Goal: Communication & Community: Answer question/provide support

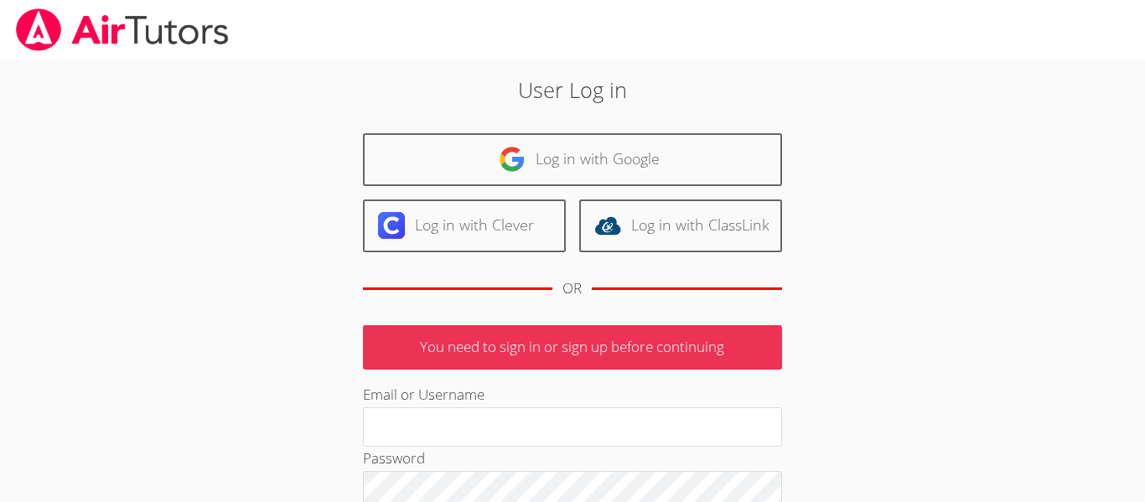
click at [510, 168] on img at bounding box center [512, 159] width 27 height 27
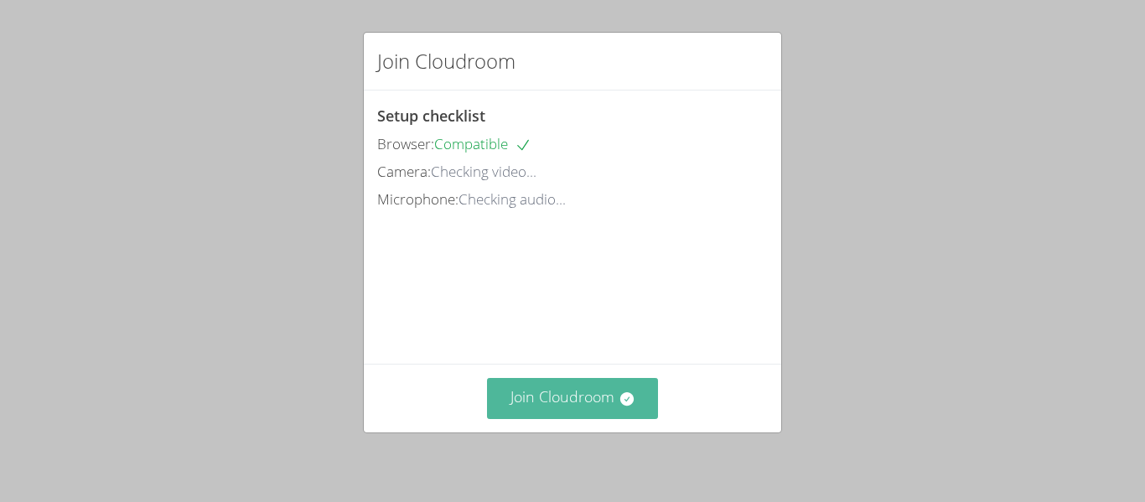
click at [574, 403] on button "Join Cloudroom" at bounding box center [573, 398] width 172 height 41
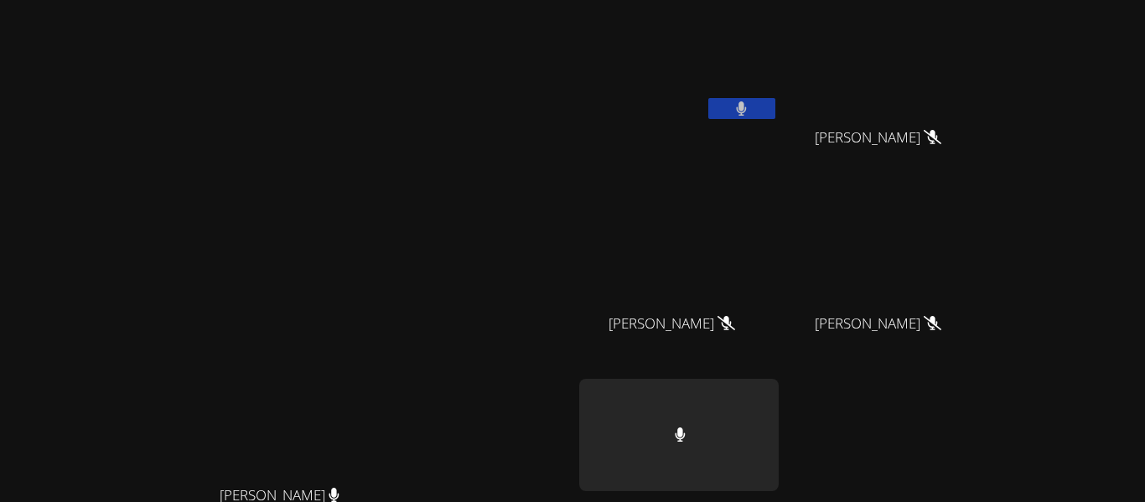
click at [747, 106] on icon at bounding box center [741, 108] width 11 height 14
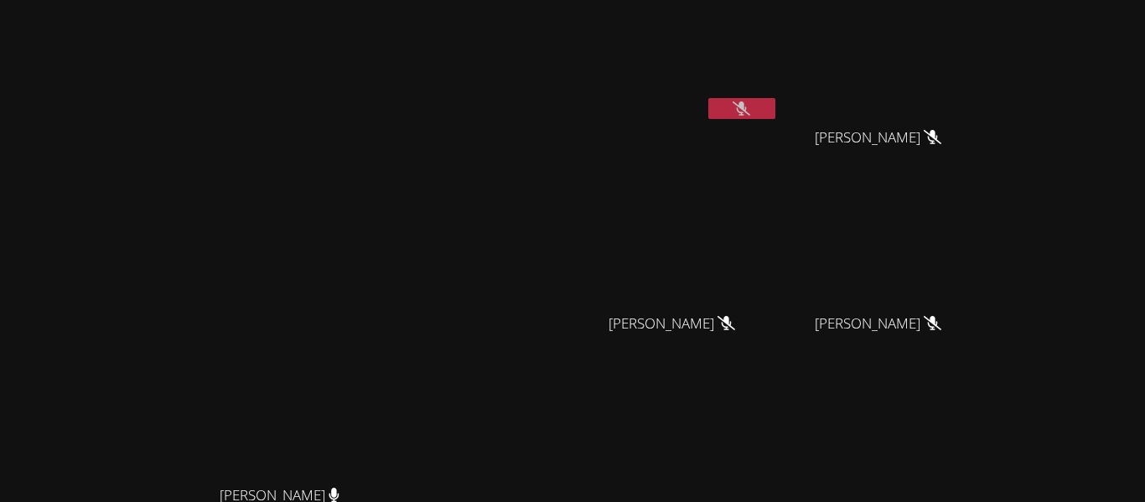
click at [750, 102] on icon at bounding box center [741, 108] width 18 height 14
click at [747, 102] on icon at bounding box center [741, 108] width 11 height 14
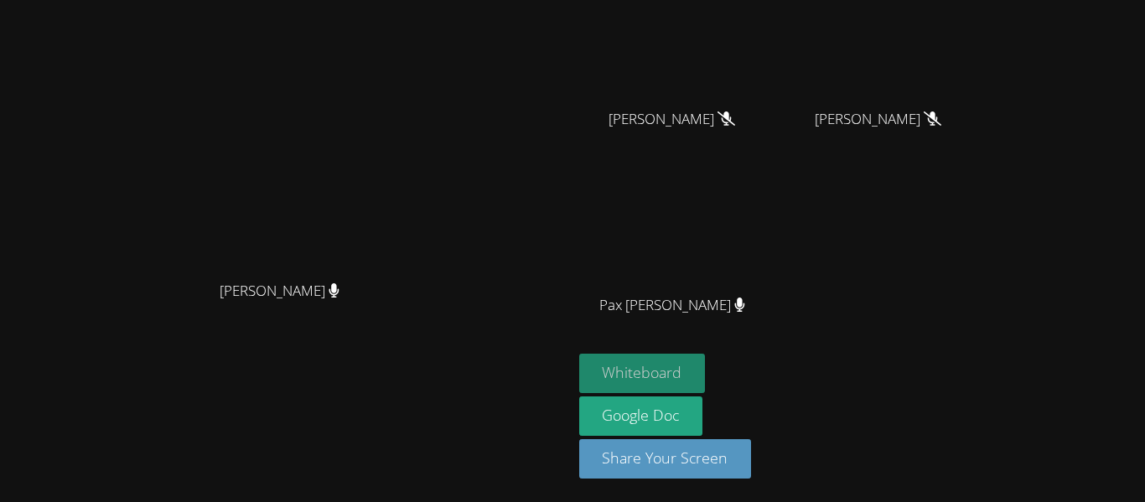
click at [706, 382] on button "Whiteboard" at bounding box center [642, 373] width 127 height 39
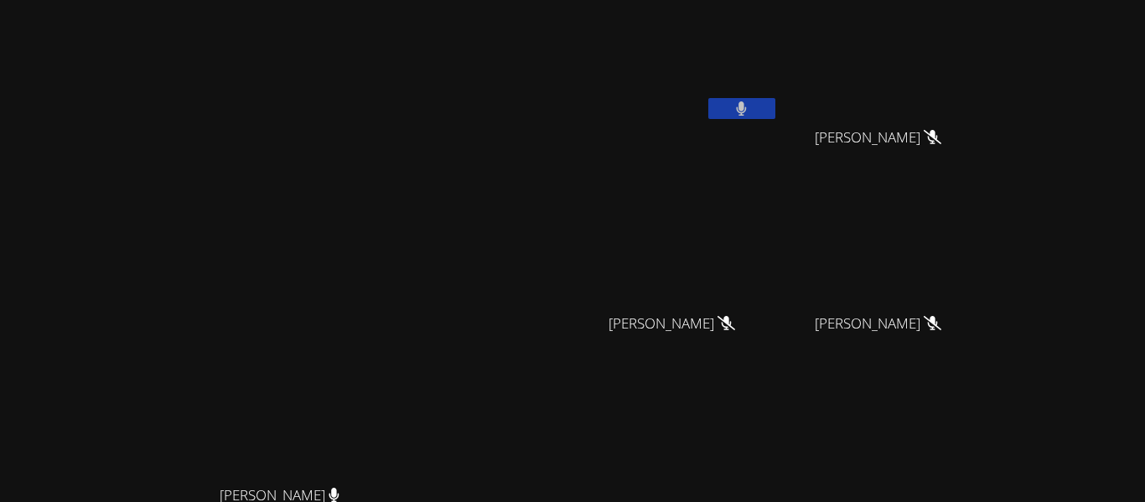
click at [775, 115] on button at bounding box center [741, 108] width 67 height 21
click at [775, 98] on button at bounding box center [741, 108] width 67 height 21
click at [775, 104] on button at bounding box center [741, 108] width 67 height 21
click at [750, 106] on icon at bounding box center [741, 108] width 18 height 14
click at [775, 109] on button at bounding box center [741, 108] width 67 height 21
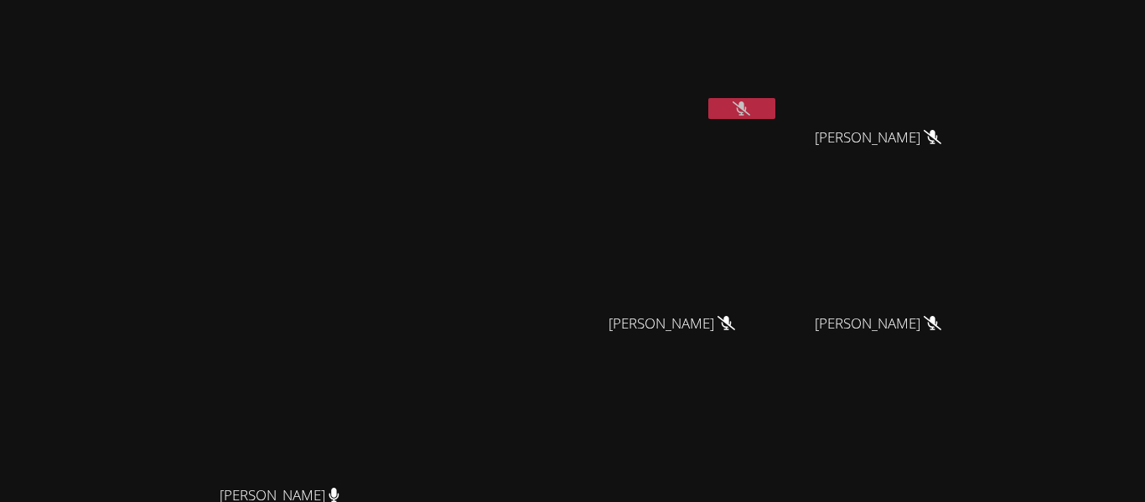
click at [779, 356] on div "Harper Kirby" at bounding box center [678, 338] width 199 height 67
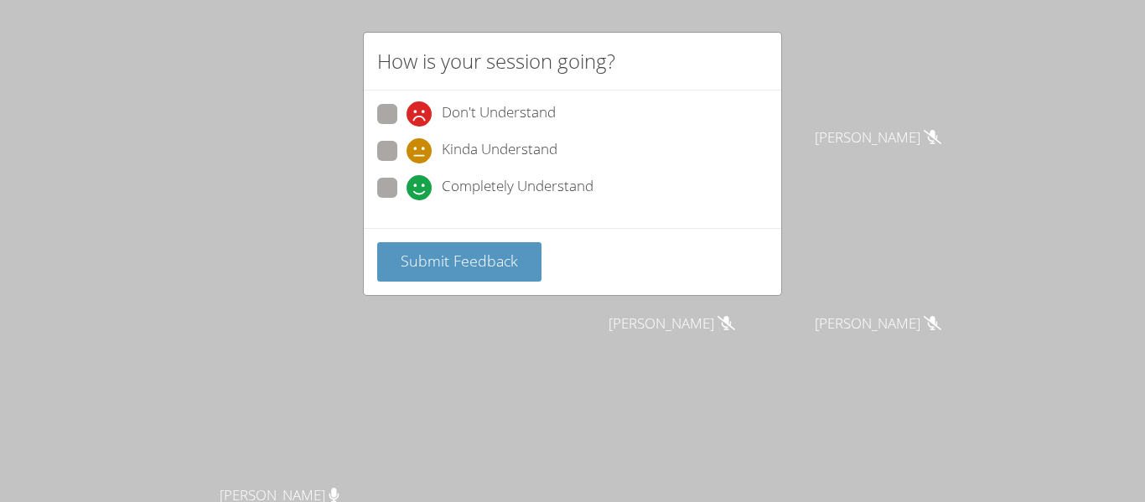
click at [408, 192] on icon at bounding box center [418, 187] width 25 height 25
click at [408, 192] on input "Completely Understand" at bounding box center [413, 185] width 14 height 14
radio input "true"
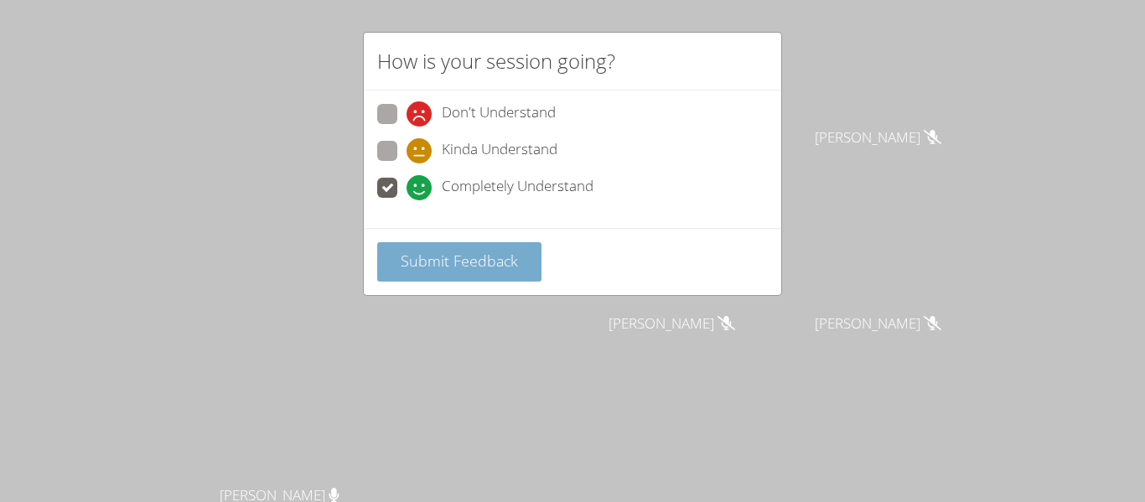
click at [423, 273] on button "Submit Feedback" at bounding box center [459, 261] width 164 height 39
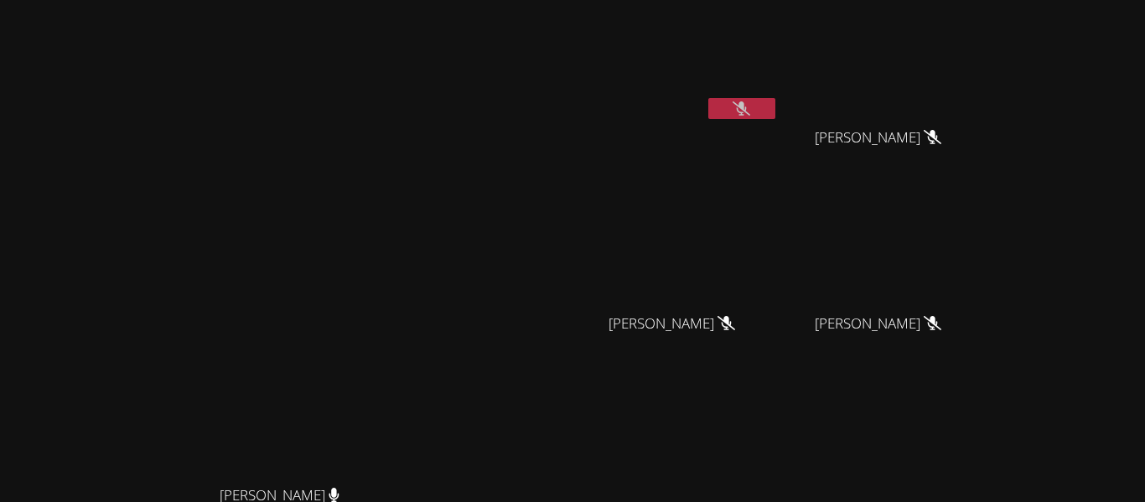
scroll to position [204, 0]
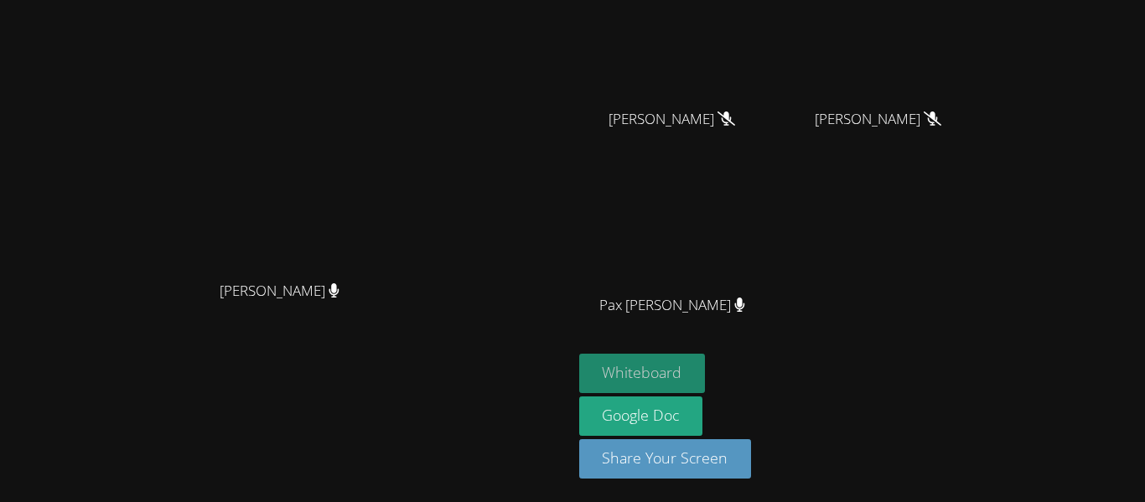
click at [706, 360] on button "Whiteboard" at bounding box center [642, 373] width 127 height 39
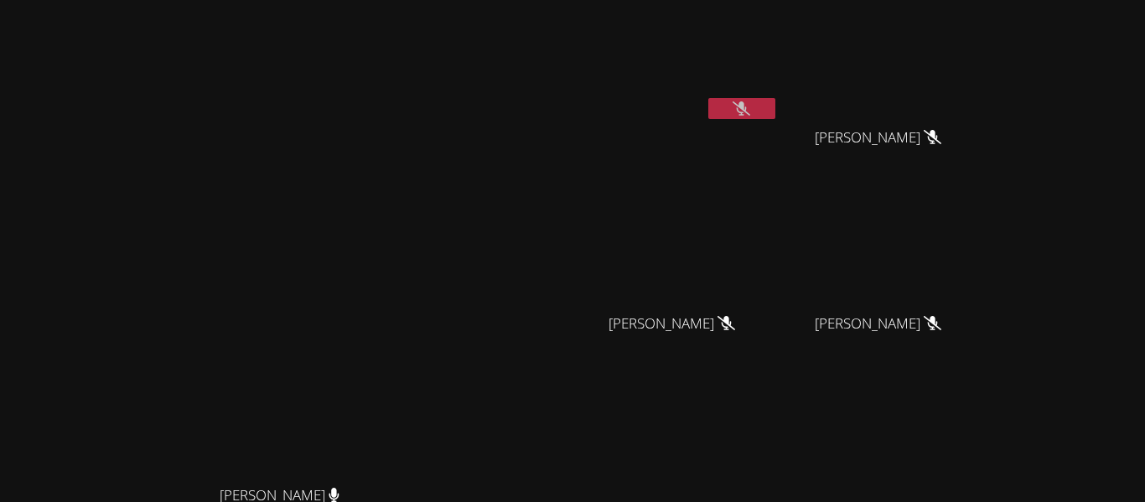
click at [775, 106] on button at bounding box center [741, 108] width 67 height 21
click at [775, 101] on button at bounding box center [741, 108] width 67 height 21
click at [485, 74] on div "Kris-Anthony Smith Kris-Anthony Smith" at bounding box center [286, 353] width 559 height 693
click at [750, 114] on icon at bounding box center [741, 108] width 18 height 14
